Goal: Find specific page/section: Find specific page/section

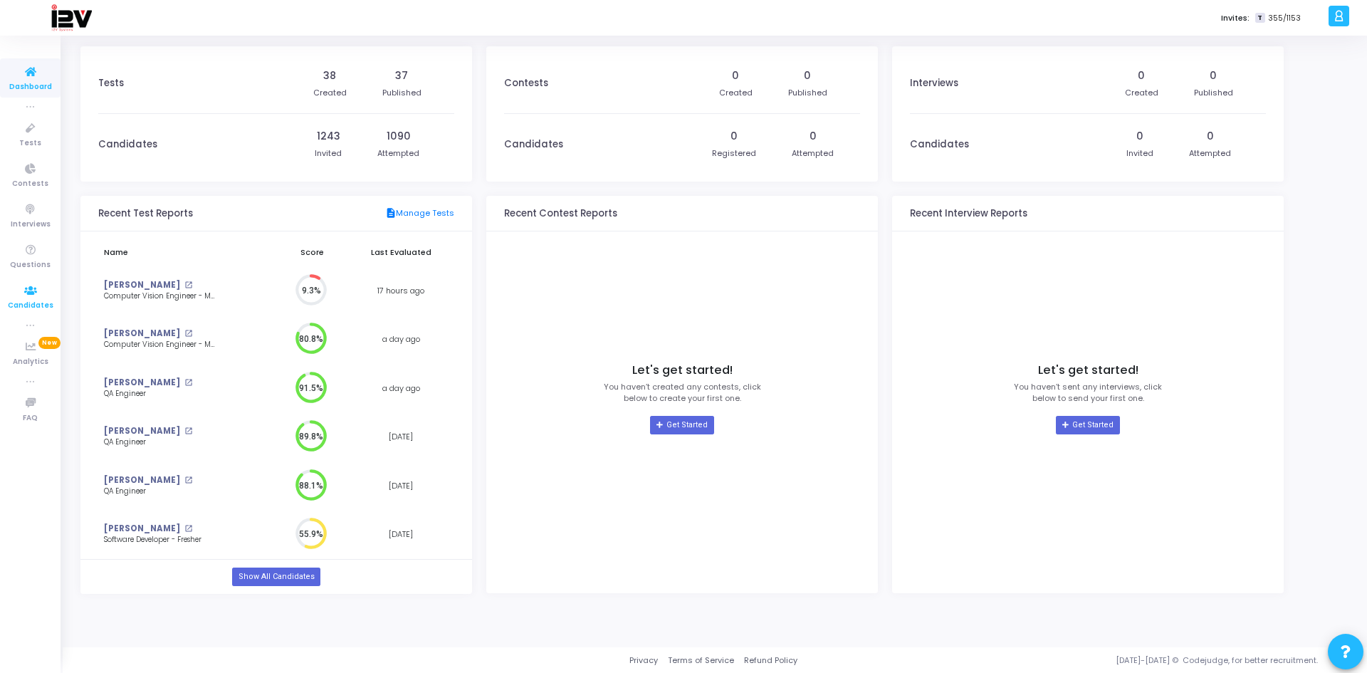
click at [33, 302] on span "Candidates" at bounding box center [31, 306] width 46 height 12
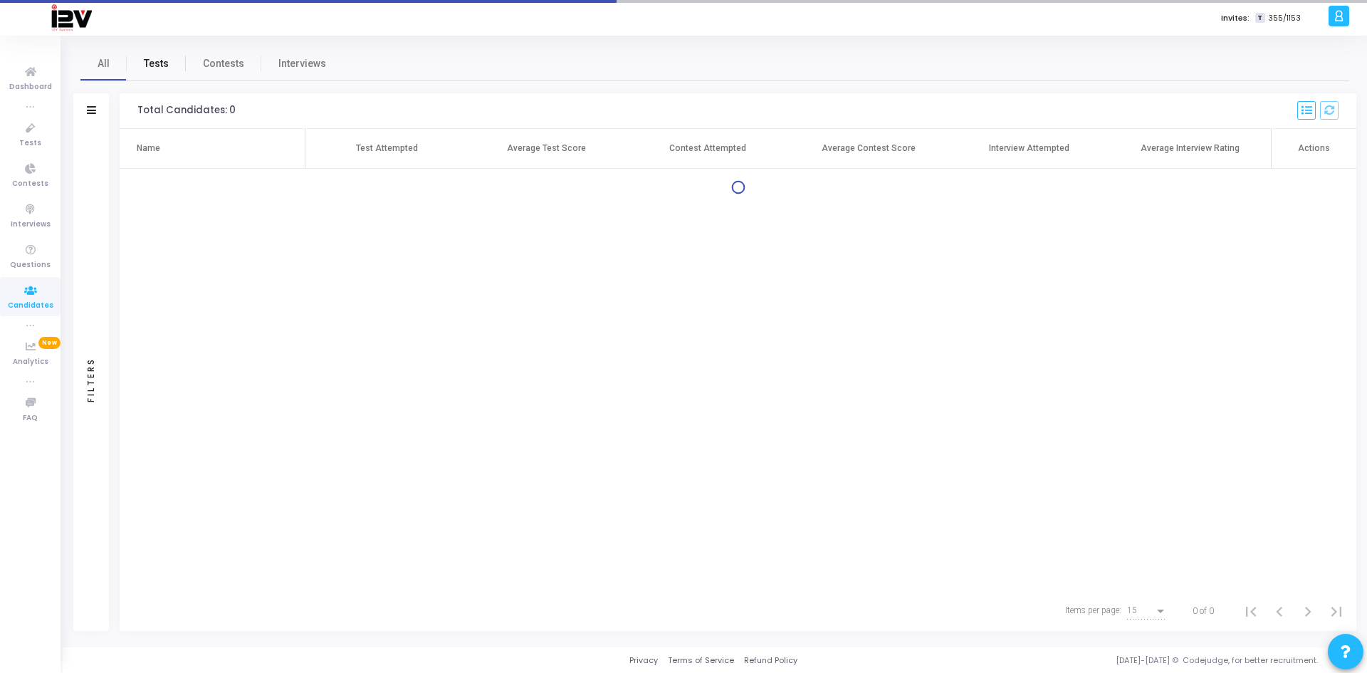
click at [156, 65] on span "Tests" at bounding box center [156, 63] width 25 height 15
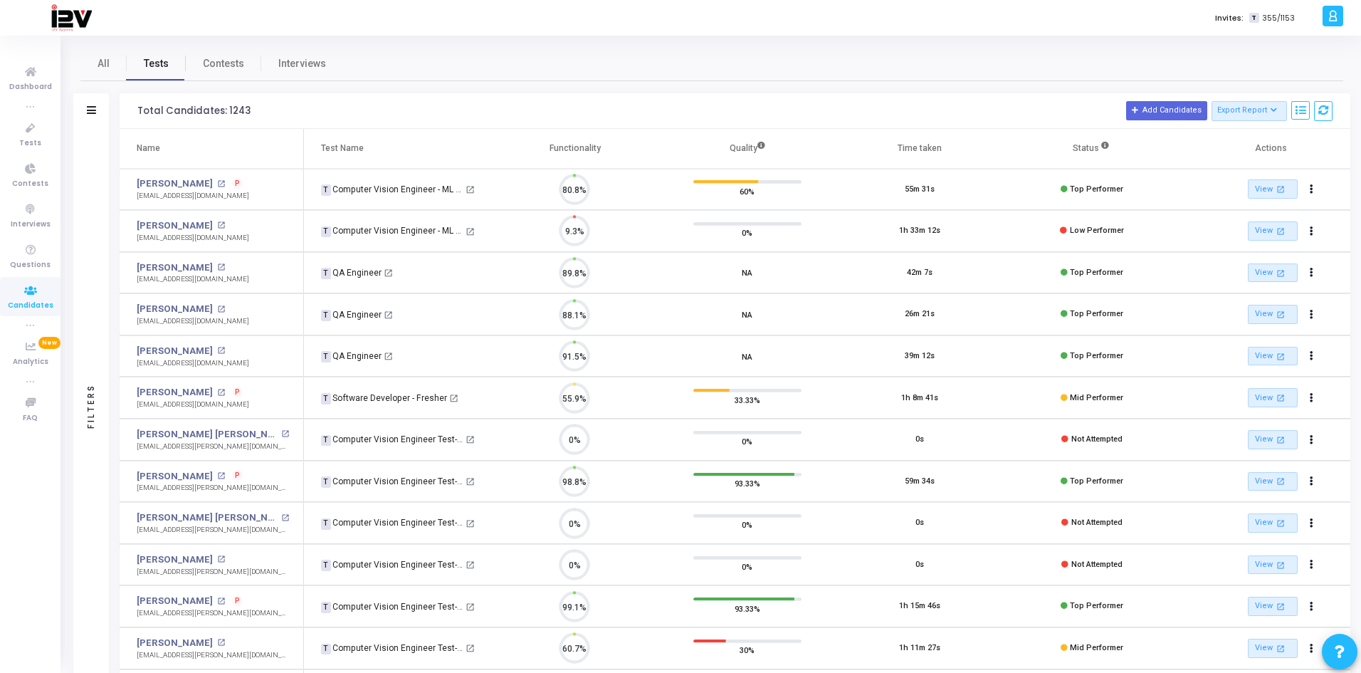
scroll to position [30, 36]
